Goal: Find specific page/section

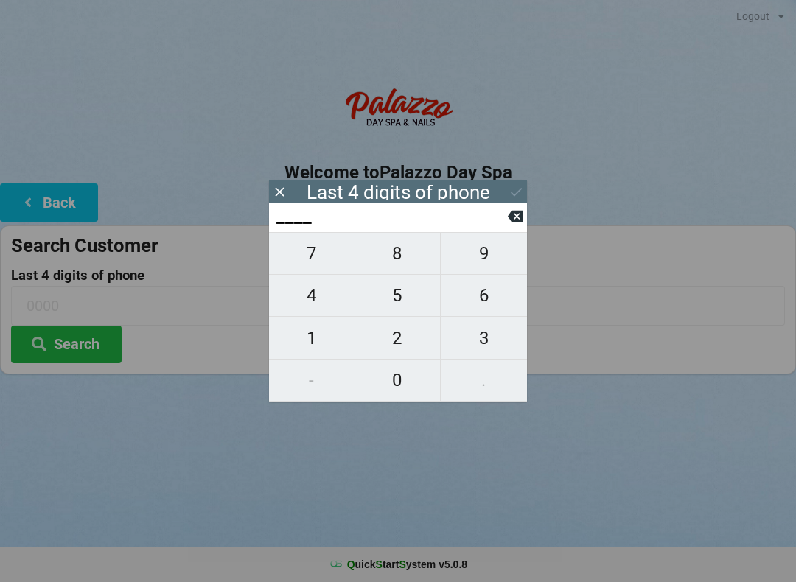
click at [497, 255] on span "9" at bounding box center [484, 253] width 86 height 31
type input "9___"
click at [402, 385] on span "0" at bounding box center [397, 380] width 85 height 31
type input "90__"
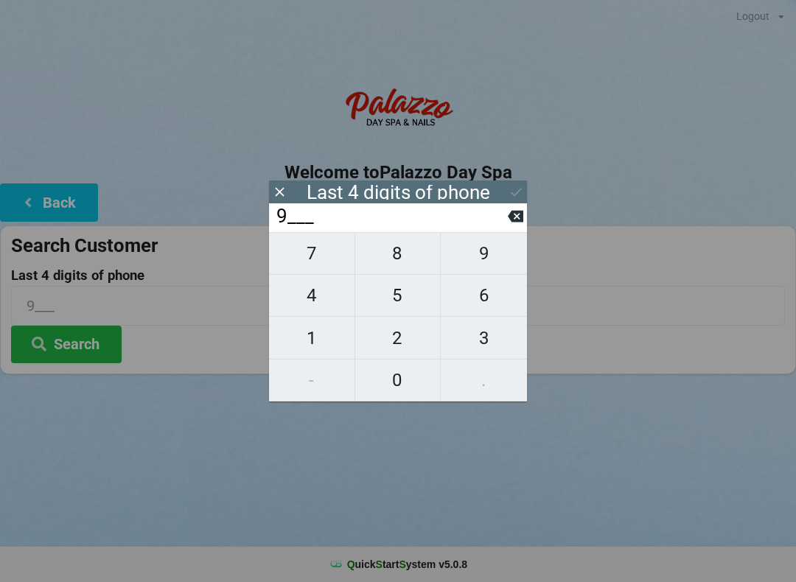
type input "90__"
click at [315, 264] on span "7" at bounding box center [311, 253] width 85 height 31
type input "907_"
click at [391, 374] on span "0" at bounding box center [397, 380] width 85 height 31
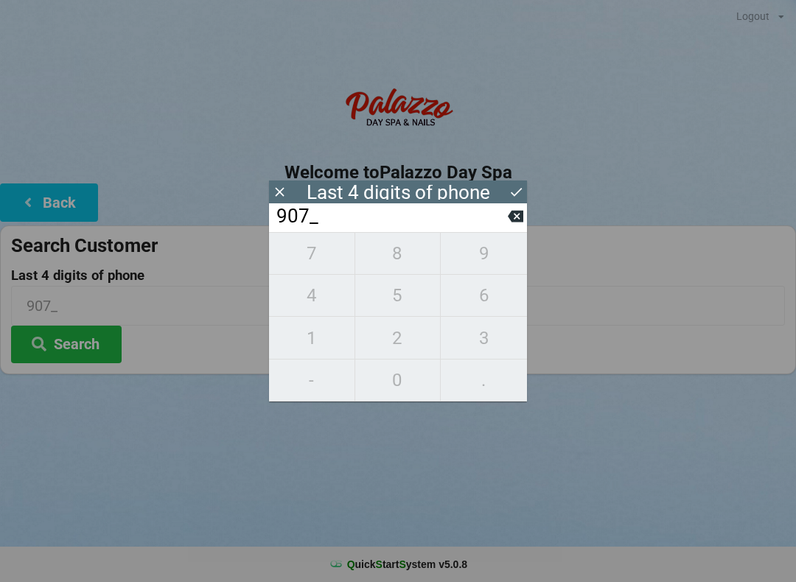
type input "9070"
click at [517, 184] on icon at bounding box center [515, 191] width 15 height 15
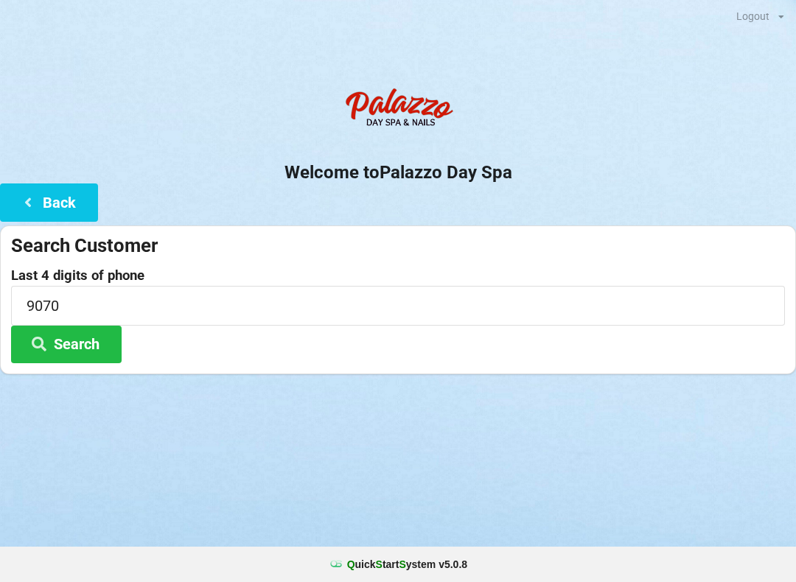
click at [99, 342] on button "Search" at bounding box center [66, 345] width 111 height 38
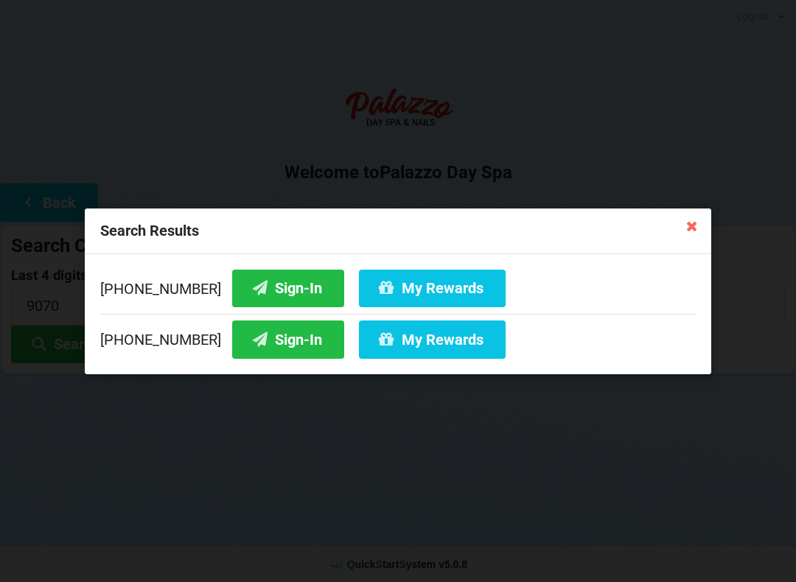
click at [281, 339] on button "Sign-In" at bounding box center [288, 340] width 112 height 38
